Goal: Task Accomplishment & Management: Use online tool/utility

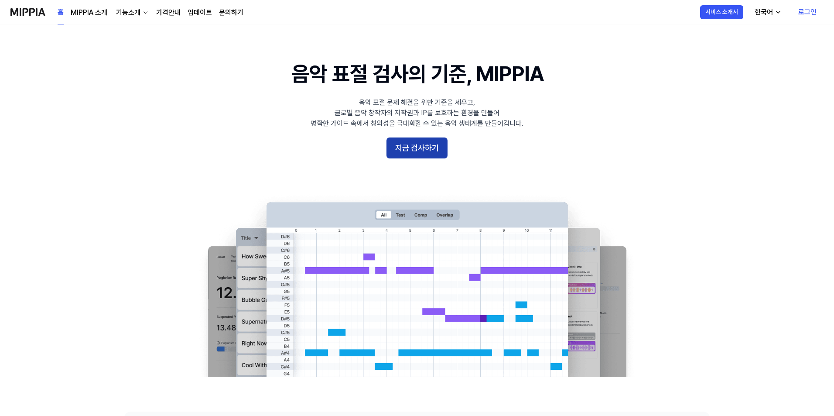
click at [416, 149] on button "지금 검사하기" at bounding box center [416, 147] width 61 height 21
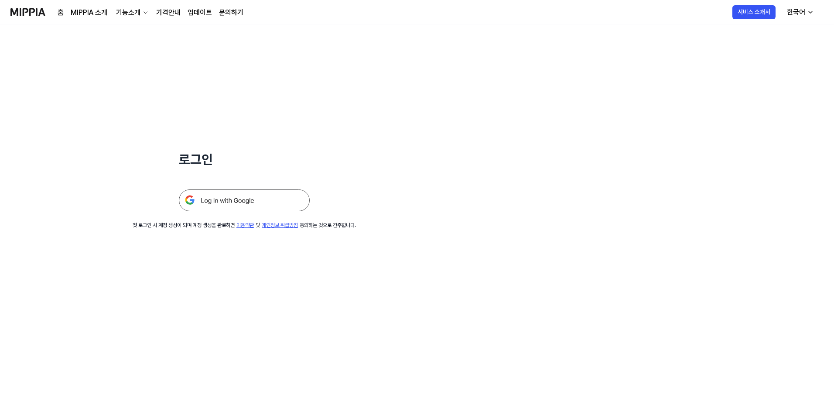
click at [260, 197] on img at bounding box center [244, 200] width 131 height 22
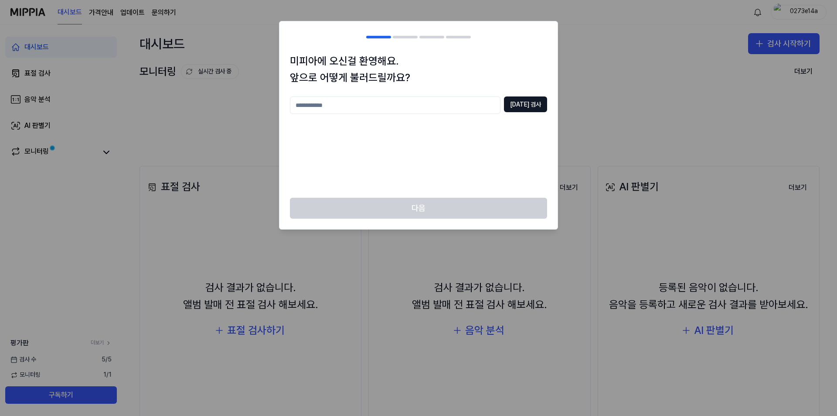
click at [443, 109] on input "text" at bounding box center [395, 104] width 211 height 17
type input "****"
click at [536, 102] on button "[DATE] 검사" at bounding box center [525, 104] width 43 height 16
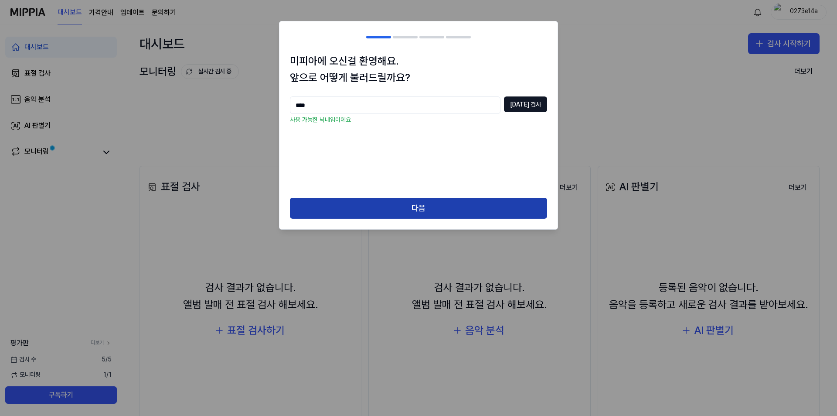
click at [431, 207] on button "다음" at bounding box center [418, 208] width 257 height 21
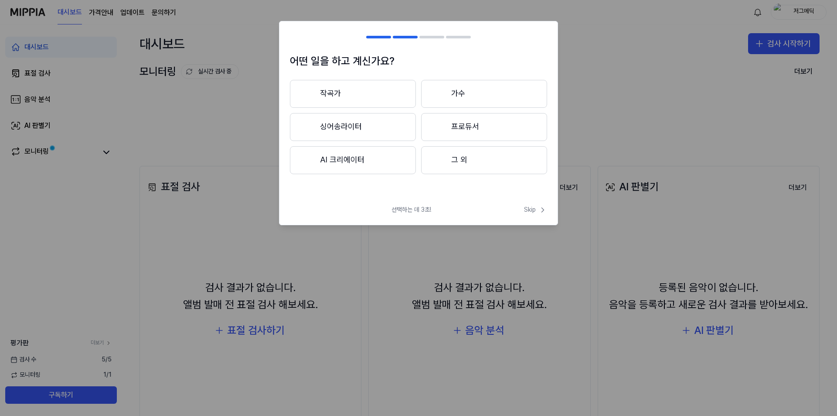
click at [454, 133] on button "프로듀서" at bounding box center [484, 127] width 126 height 28
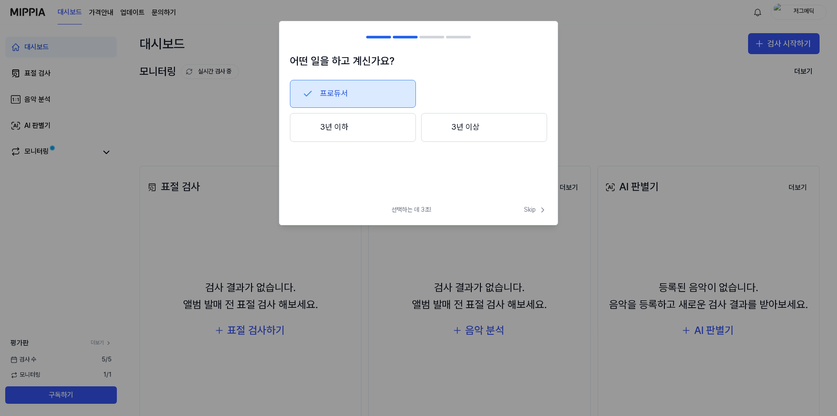
click at [370, 133] on button "3년 이하" at bounding box center [353, 127] width 126 height 29
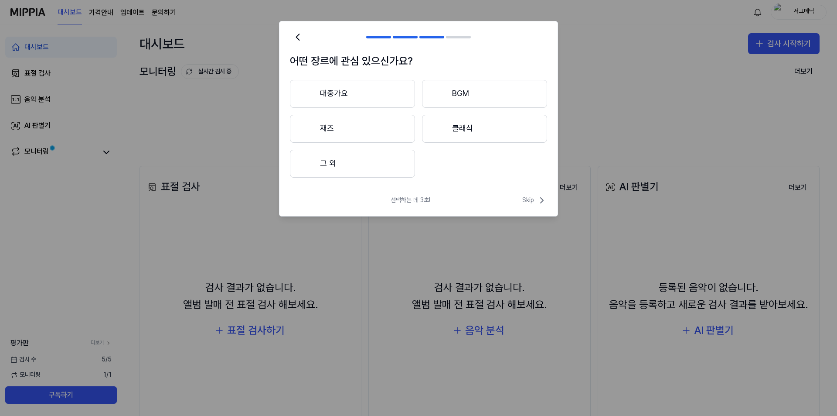
click at [378, 100] on button "대중가요" at bounding box center [352, 94] width 125 height 28
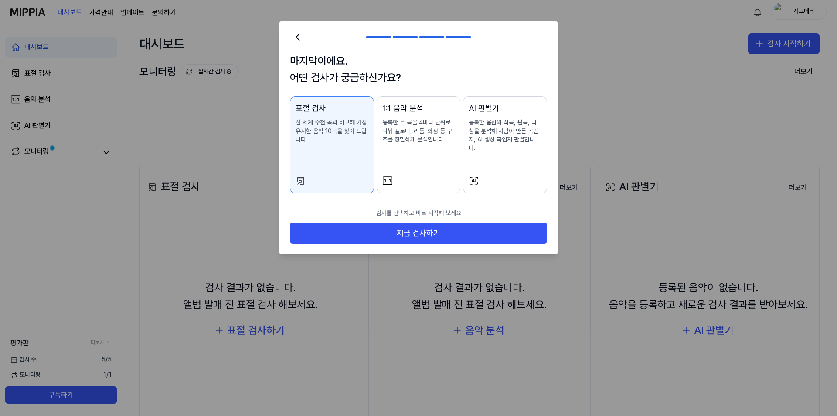
click at [500, 154] on div "AI 판별기 등록한 음원의 작곡, 편곡, 믹싱을 분석해 사람이 만든 곡인지, AI 생성 곡인지 판별합니다." at bounding box center [505, 136] width 73 height 68
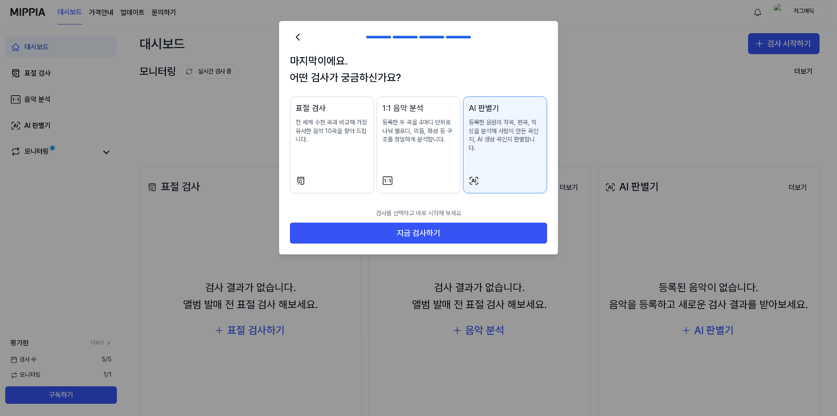
click at [345, 161] on div "표절 검사 전 세계 수천 곡과 비교해 가장 유사한 음악 10곡을 찾아 드립니다." at bounding box center [332, 131] width 73 height 59
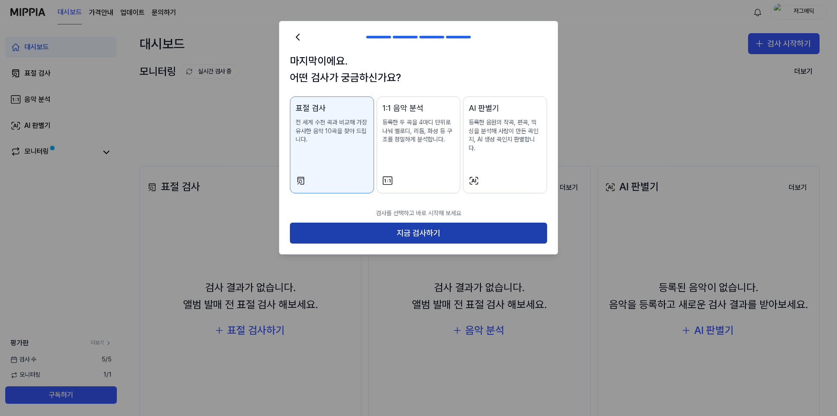
click at [417, 225] on button "지금 검사하기" at bounding box center [418, 232] width 257 height 21
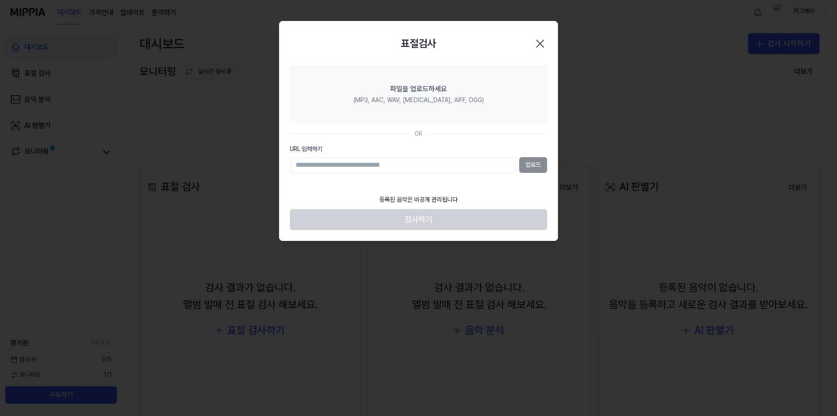
click at [531, 165] on div "업로드" at bounding box center [418, 165] width 257 height 16
click at [435, 166] on input "URL 입력하기" at bounding box center [403, 165] width 226 height 16
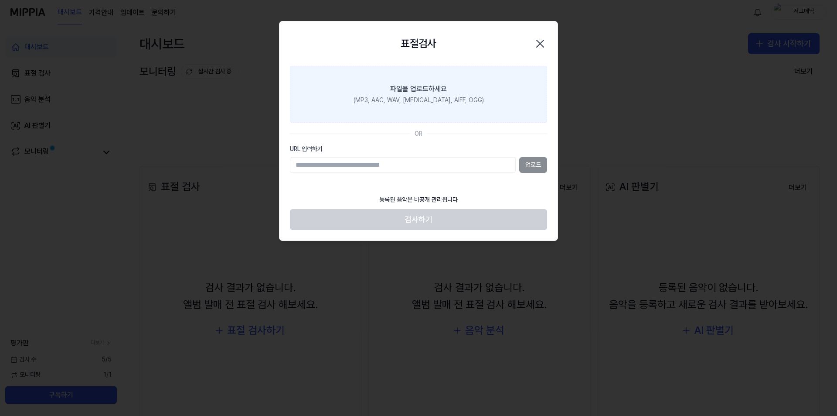
click at [416, 97] on div "(MP3, AAC, WAV, [MEDICAL_DATA], AIFF, OGG)" at bounding box center [419, 100] width 130 height 9
click at [0, 0] on input "파일을 업로드하세요 (MP3, AAC, WAV, [MEDICAL_DATA], AIFF, OGG)" at bounding box center [0, 0] width 0 height 0
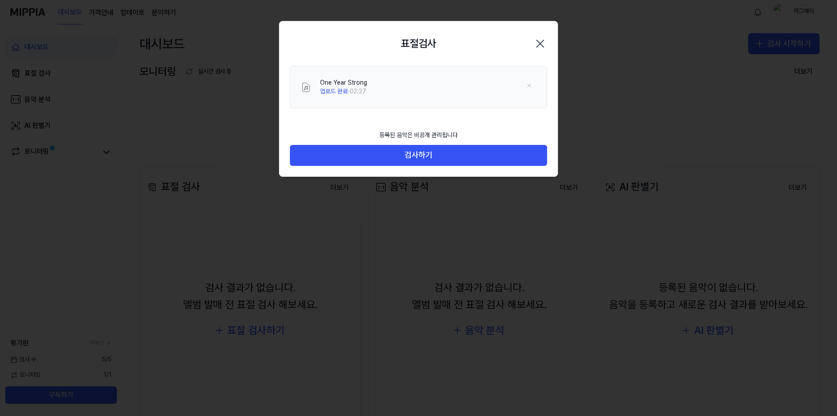
drag, startPoint x: 423, startPoint y: 163, endPoint x: 423, endPoint y: 173, distance: 10.5
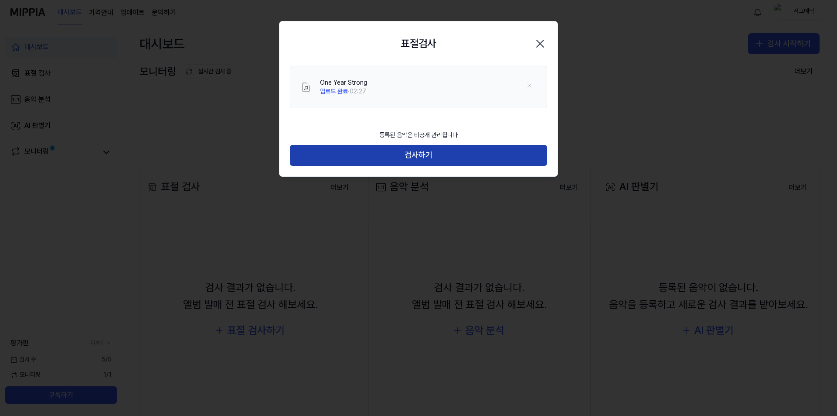
click at [429, 156] on button "검사하기" at bounding box center [418, 155] width 257 height 21
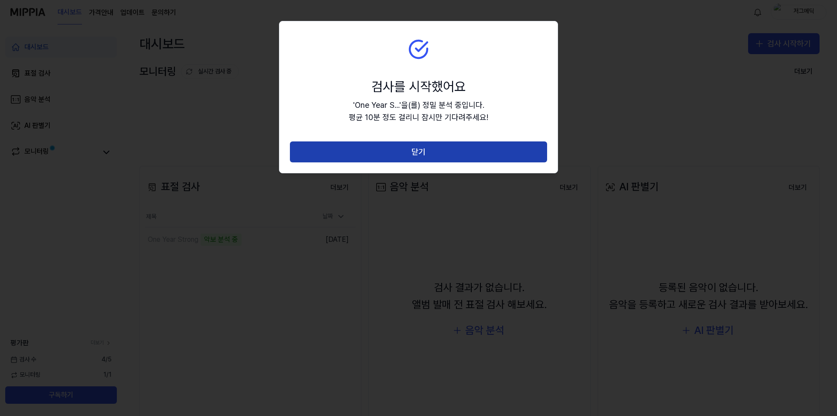
click at [438, 148] on button "닫기" at bounding box center [418, 151] width 257 height 21
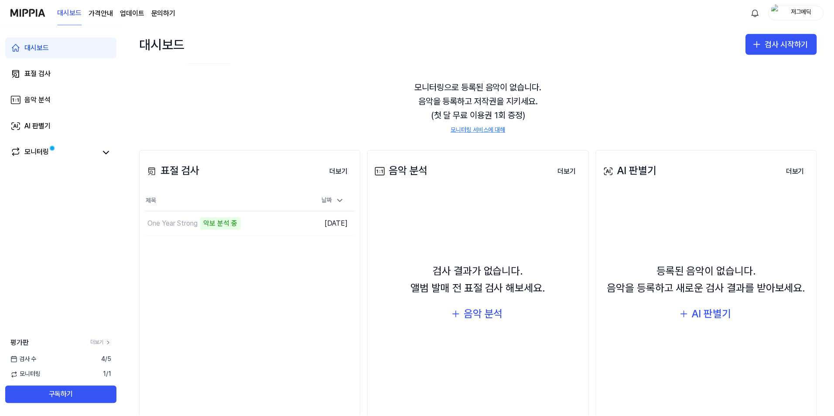
scroll to position [0, 0]
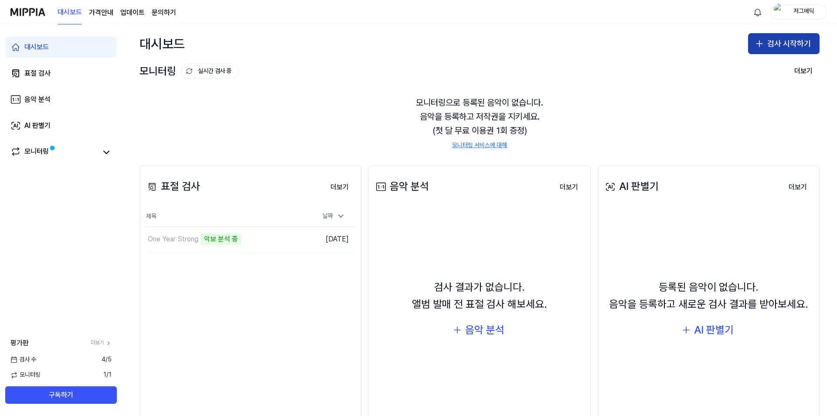
click at [775, 46] on button "검사 시작하기" at bounding box center [784, 43] width 72 height 21
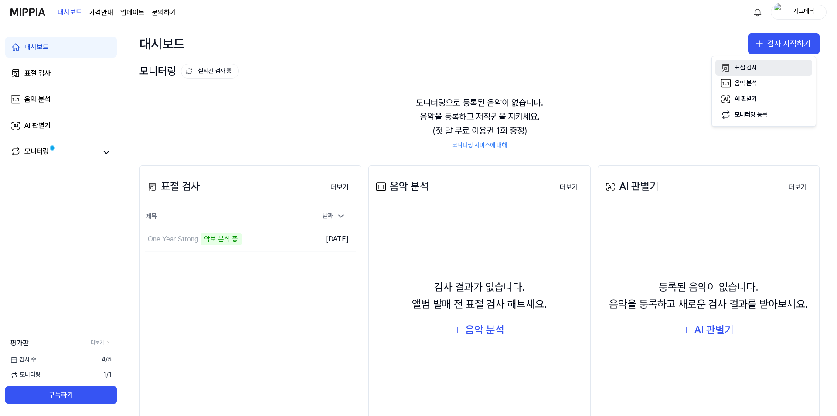
click at [750, 67] on div "표절 검사" at bounding box center [746, 67] width 22 height 9
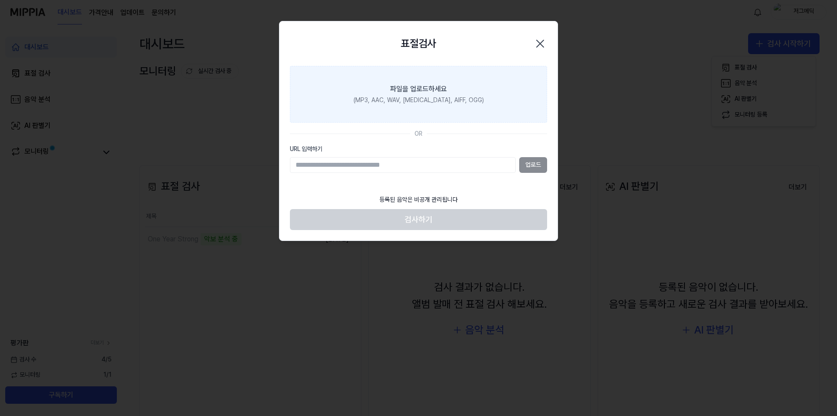
click at [436, 93] on div "파일을 업로드하세요" at bounding box center [418, 89] width 57 height 10
click at [0, 0] on input "파일을 업로드하세요 (MP3, AAC, WAV, [MEDICAL_DATA], AIFF, OGG)" at bounding box center [0, 0] width 0 height 0
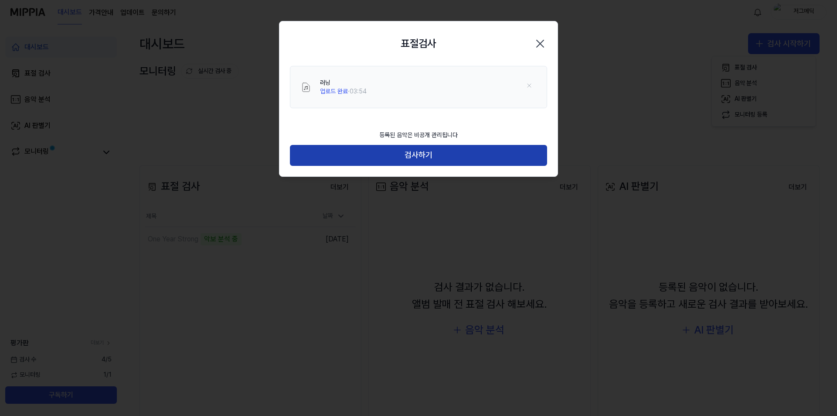
click at [424, 156] on button "검사하기" at bounding box center [418, 155] width 257 height 21
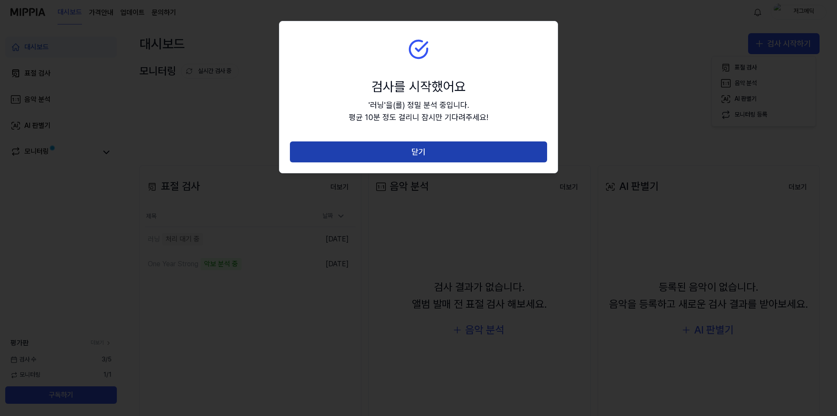
click at [426, 153] on button "닫기" at bounding box center [418, 151] width 257 height 21
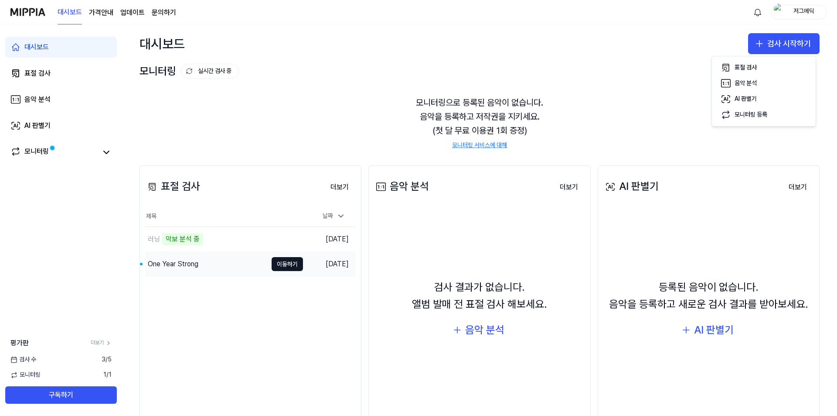
click at [189, 267] on div "One Year Strong" at bounding box center [173, 264] width 51 height 10
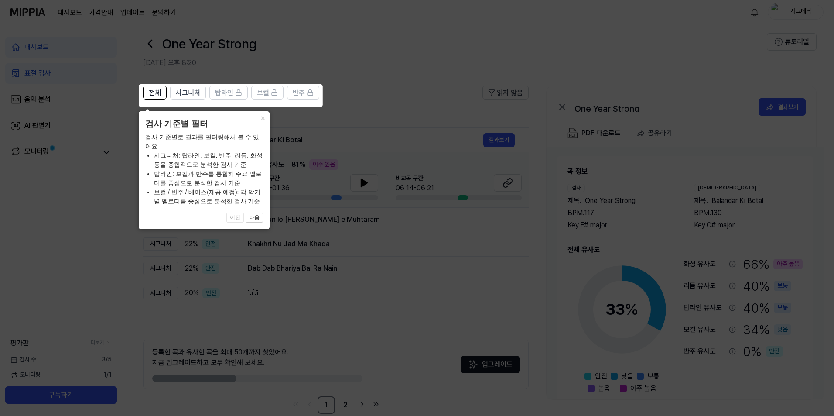
scroll to position [0, 0]
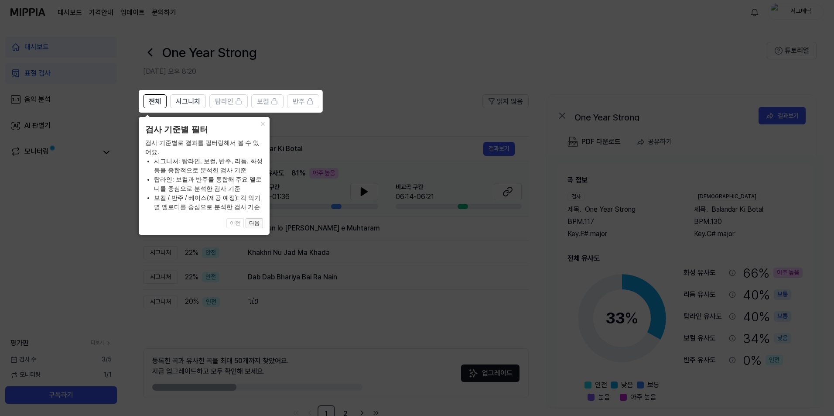
click at [254, 222] on button "다음" at bounding box center [253, 223] width 17 height 10
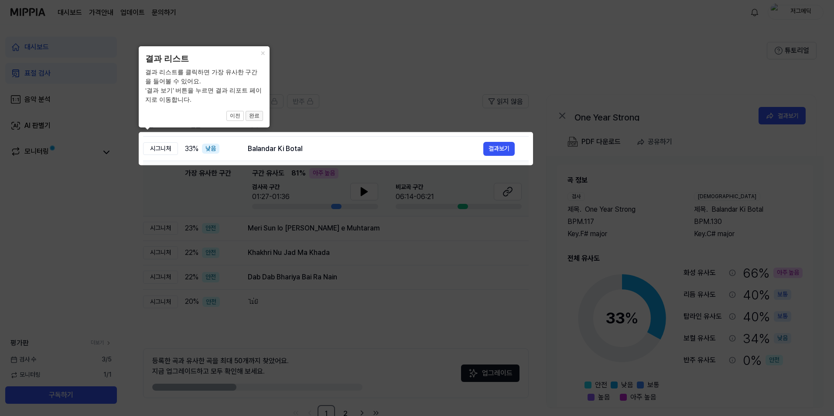
click at [256, 114] on button "완료" at bounding box center [253, 116] width 17 height 10
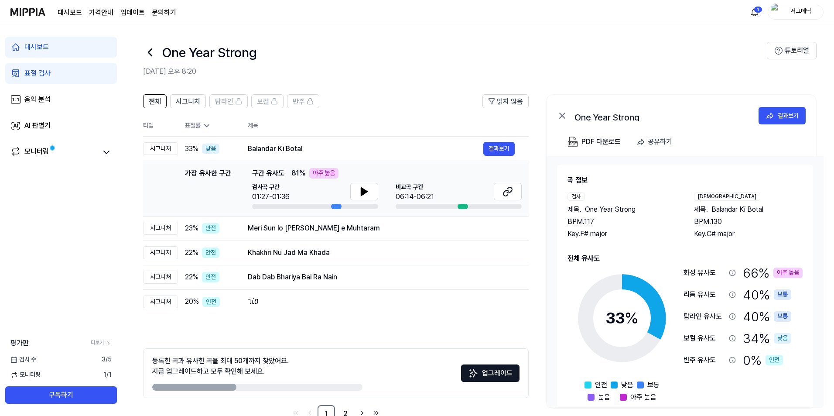
scroll to position [14, 0]
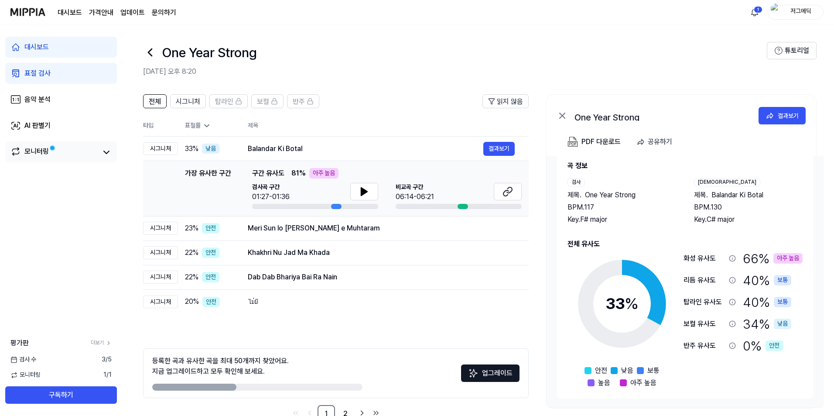
click at [70, 153] on link "모니터링" at bounding box center [53, 152] width 87 height 12
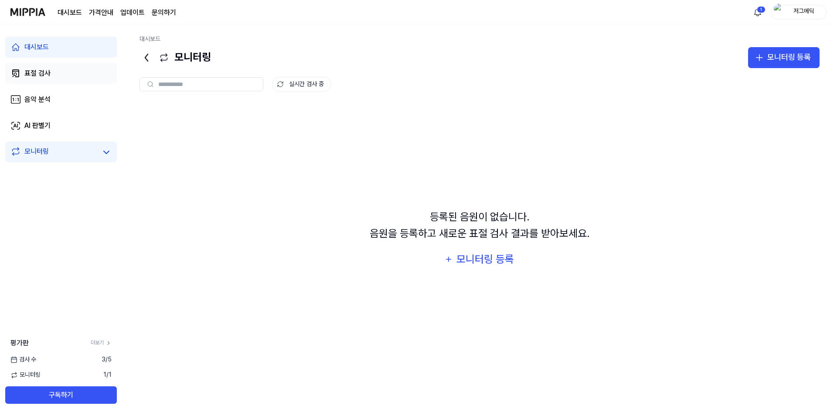
click at [51, 74] on link "표절 검사" at bounding box center [61, 73] width 112 height 21
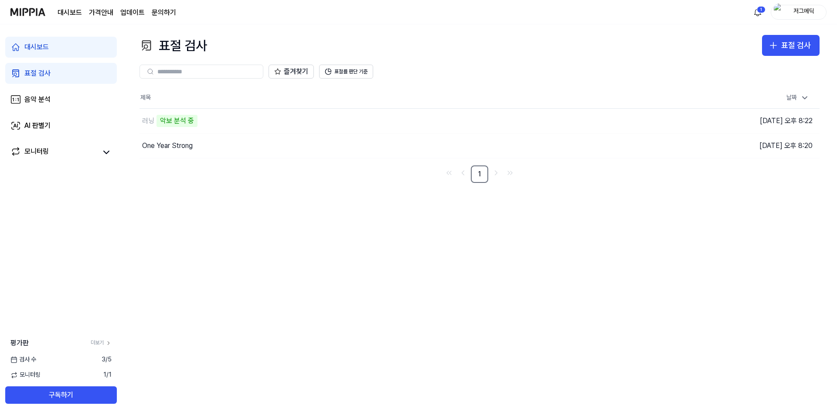
click at [50, 49] on link "대시보드" at bounding box center [61, 47] width 112 height 21
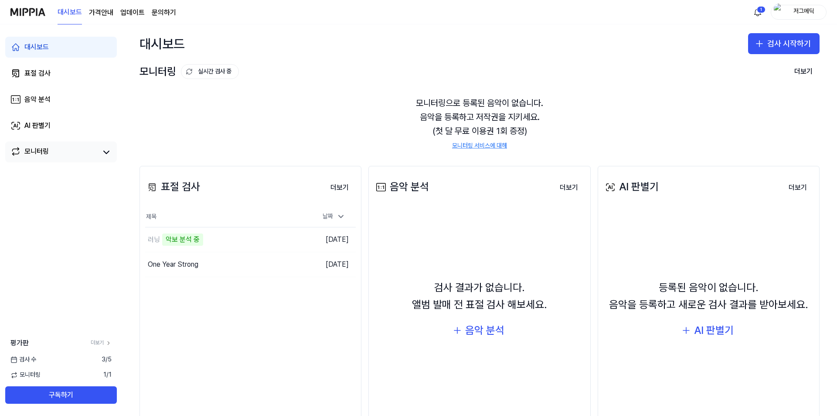
click at [44, 148] on div "모니터링" at bounding box center [36, 152] width 24 height 12
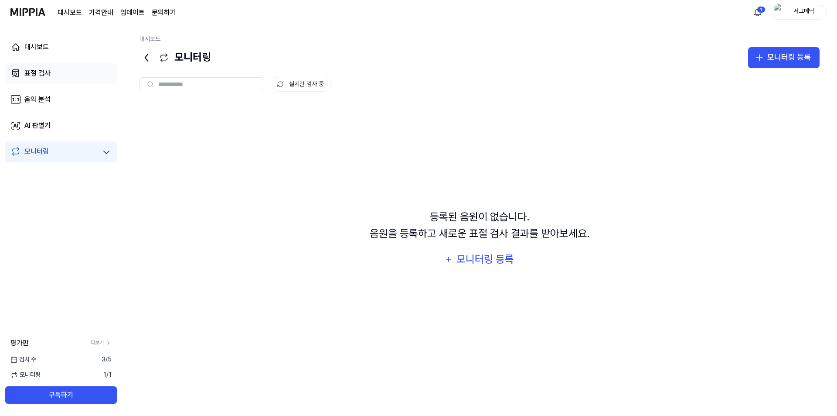
click at [45, 70] on div "표절 검사" at bounding box center [37, 73] width 26 height 10
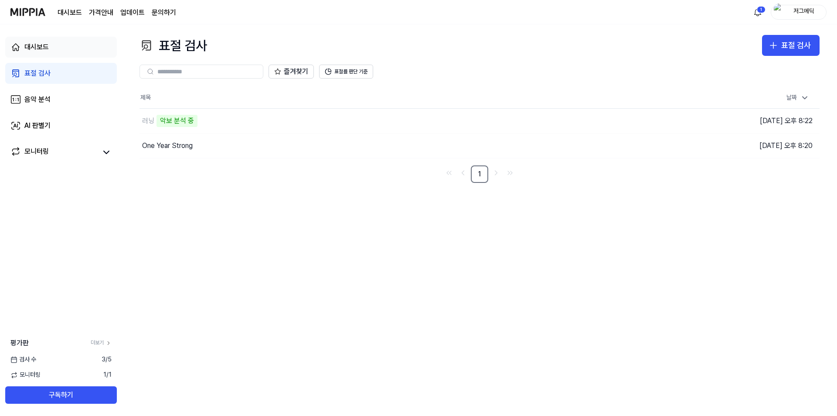
click at [59, 51] on link "대시보드" at bounding box center [61, 47] width 112 height 21
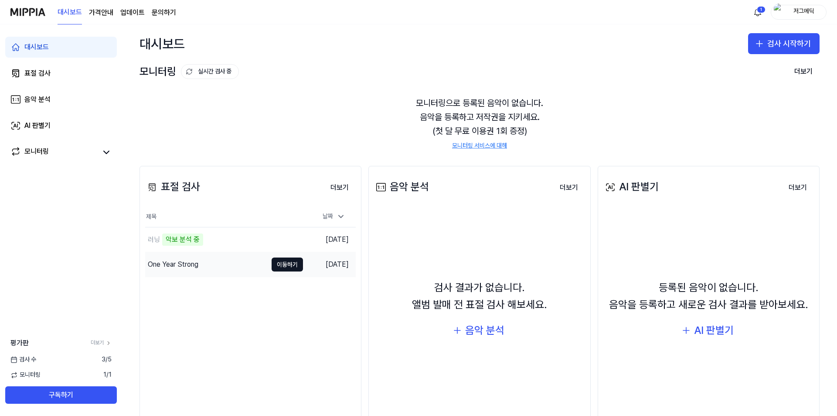
click at [185, 265] on div "One Year Strong" at bounding box center [173, 264] width 51 height 10
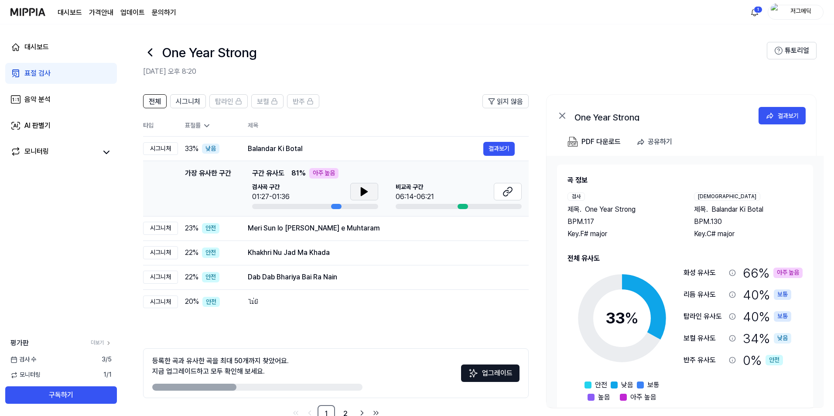
click at [369, 189] on button at bounding box center [364, 191] width 28 height 17
click at [508, 192] on icon at bounding box center [509, 190] width 5 height 6
click at [46, 73] on div "표절 검사" at bounding box center [37, 73] width 26 height 10
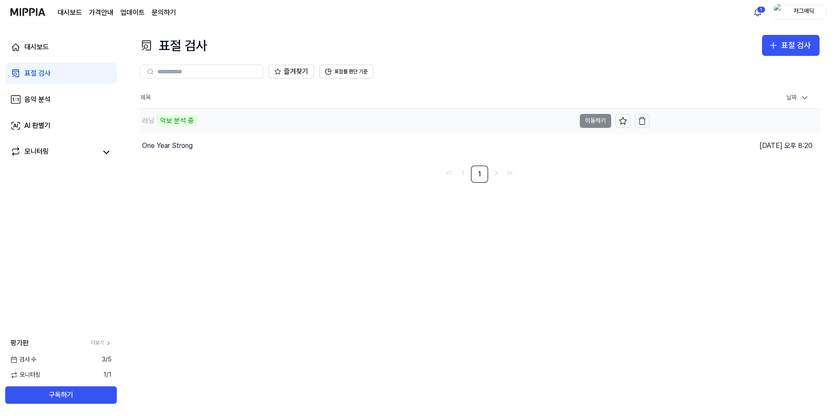
click at [219, 119] on div "러닝 악보 분석 중" at bounding box center [358, 121] width 436 height 24
click at [52, 100] on link "음악 분석" at bounding box center [61, 99] width 112 height 21
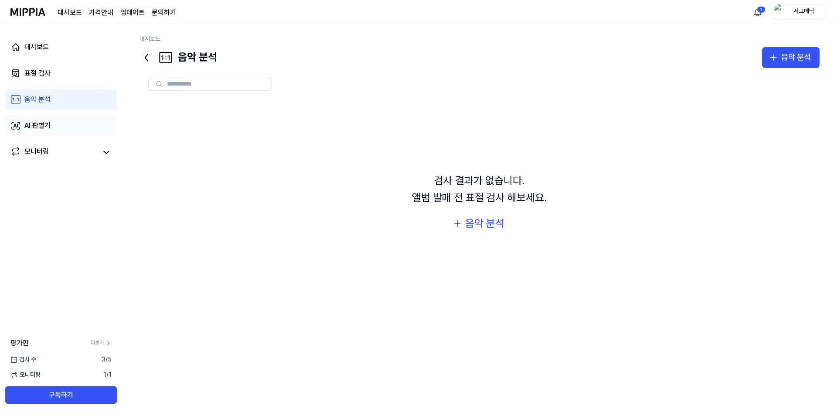
click at [44, 122] on div "AI 판별기" at bounding box center [37, 125] width 26 height 10
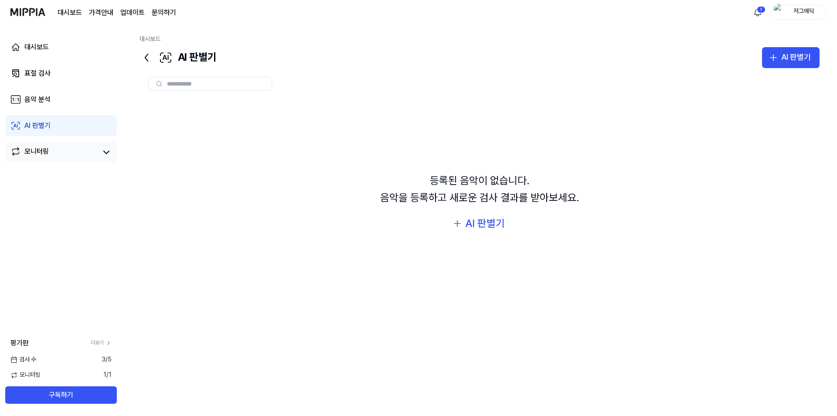
click at [33, 150] on div "모니터링" at bounding box center [36, 152] width 24 height 12
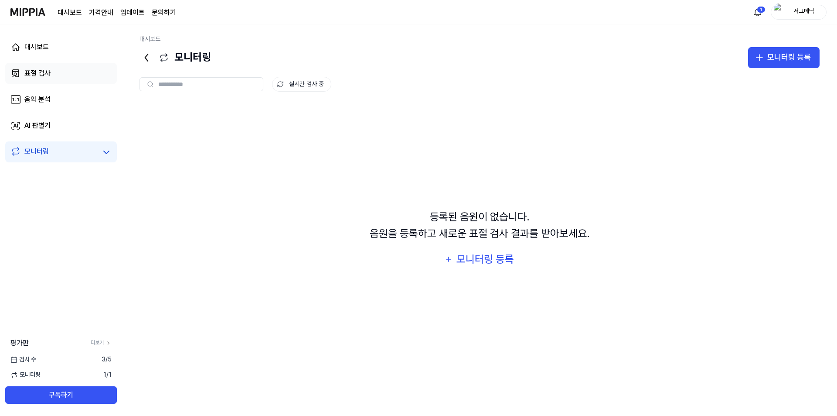
click at [61, 75] on link "표절 검사" at bounding box center [61, 73] width 112 height 21
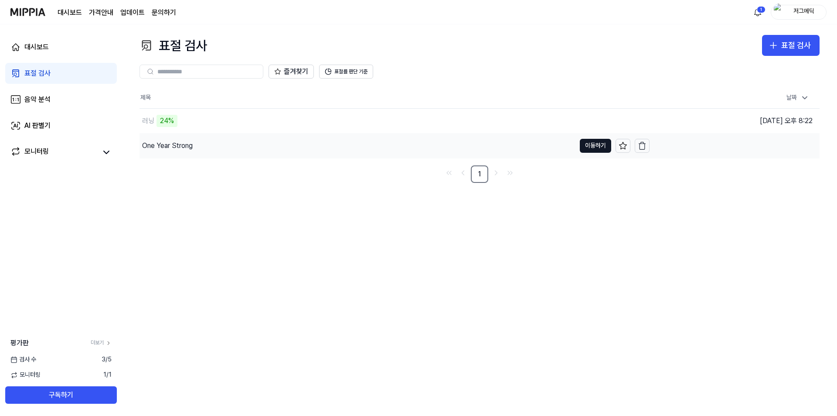
click at [180, 147] on div "One Year Strong" at bounding box center [167, 145] width 51 height 10
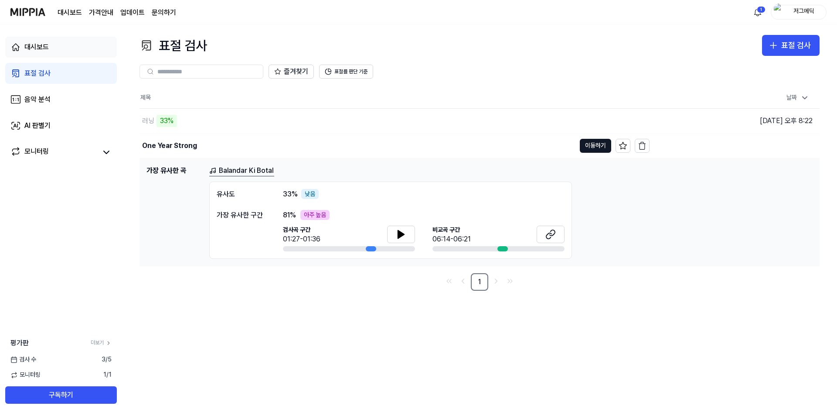
click at [72, 48] on link "대시보드" at bounding box center [61, 47] width 112 height 21
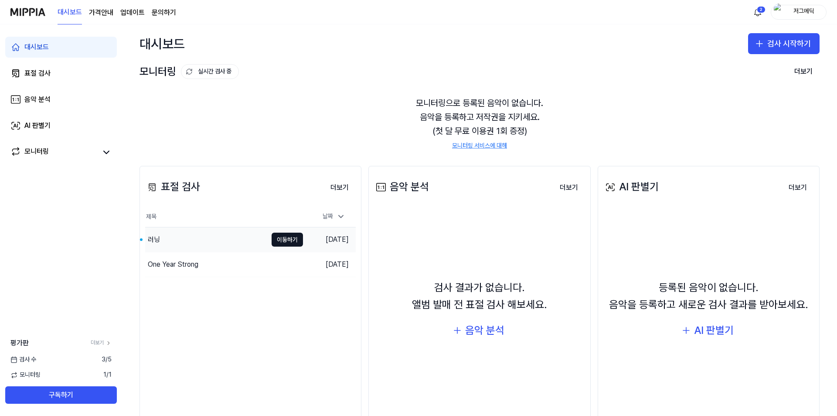
click at [192, 239] on div "러닝" at bounding box center [206, 239] width 122 height 24
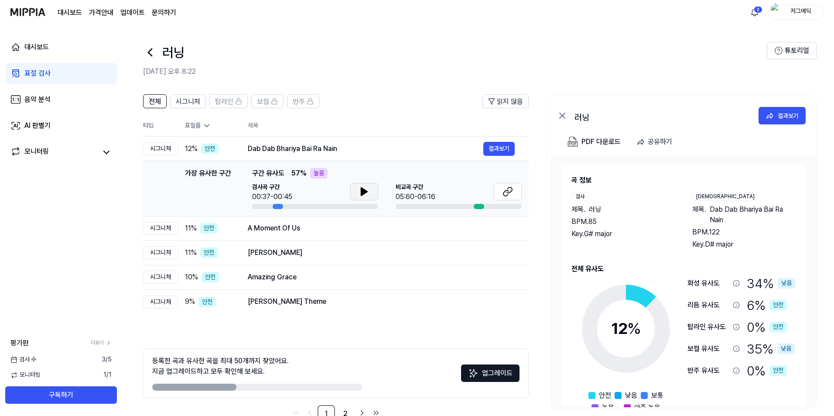
click at [361, 191] on icon at bounding box center [364, 191] width 6 height 8
click at [364, 189] on icon at bounding box center [364, 191] width 10 height 10
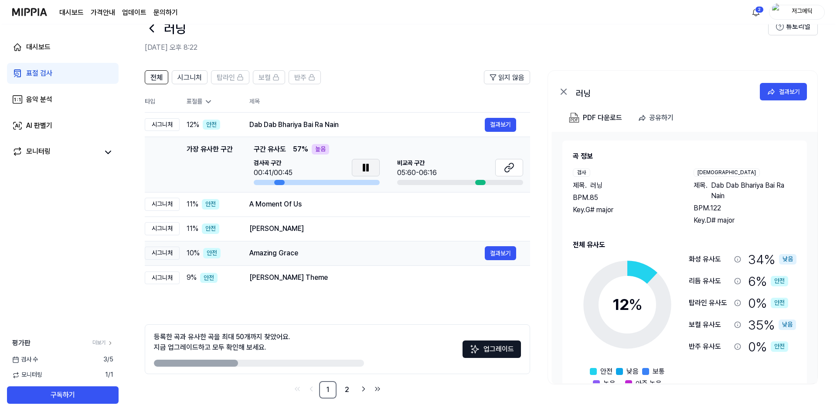
scroll to position [0, 0]
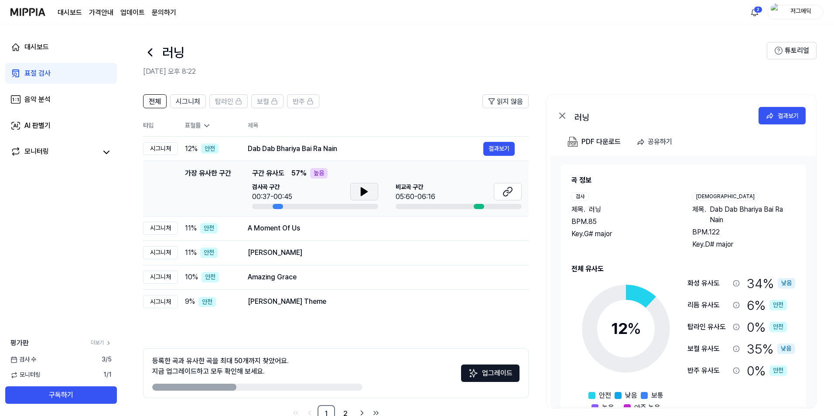
click at [150, 52] on icon at bounding box center [150, 52] width 14 height 14
